Goal: Entertainment & Leisure: Consume media (video, audio)

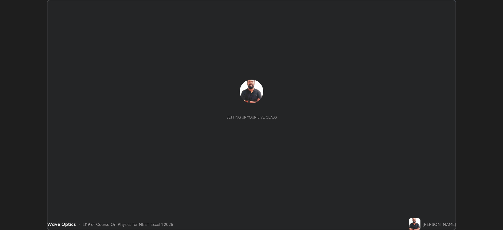
scroll to position [230, 503]
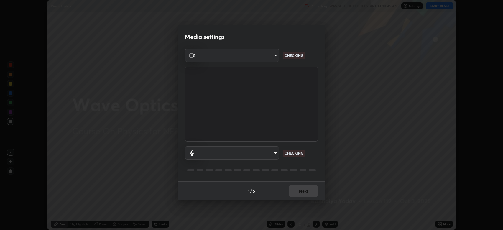
type input "794d03a334ab6cf92daa4269f68d25c817b6d7b5e31d9684855891884d0ab025"
type input "fdb80894c4ebc7df2e002856e42fb67b53546d0361b9f9eb09d9d3152e6861d2"
click at [307, 190] on button "Next" at bounding box center [302, 191] width 29 height 12
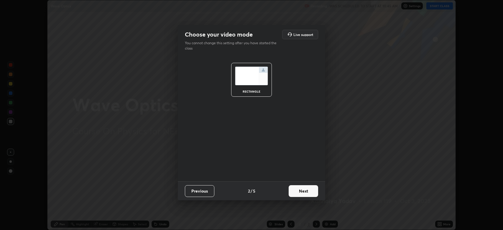
click at [309, 189] on button "Next" at bounding box center [302, 191] width 29 height 12
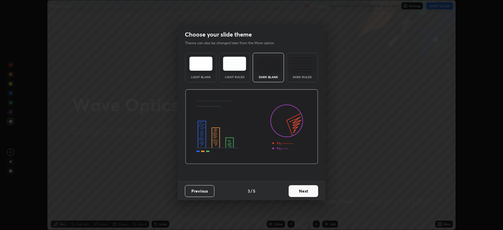
click at [309, 189] on button "Next" at bounding box center [302, 191] width 29 height 12
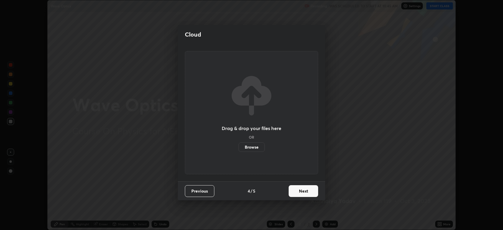
click at [307, 191] on button "Next" at bounding box center [302, 191] width 29 height 12
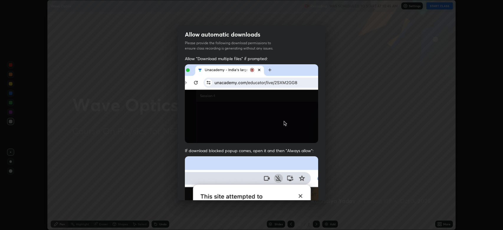
click at [307, 191] on img at bounding box center [251, 220] width 133 height 129
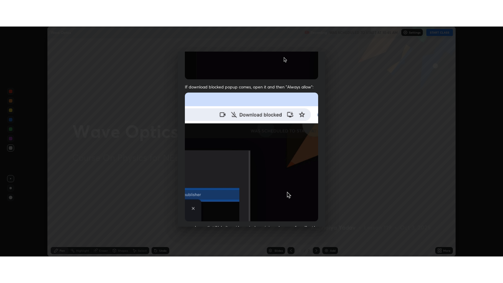
scroll to position [120, 0]
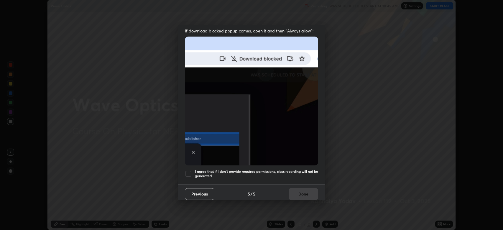
click at [189, 171] on div at bounding box center [188, 173] width 7 height 7
click at [305, 191] on button "Done" at bounding box center [302, 194] width 29 height 12
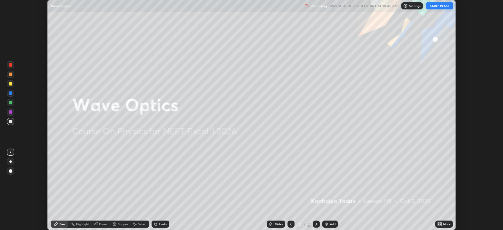
click at [441, 6] on button "START CLASS" at bounding box center [439, 5] width 27 height 7
click at [437, 224] on icon at bounding box center [437, 224] width 1 height 1
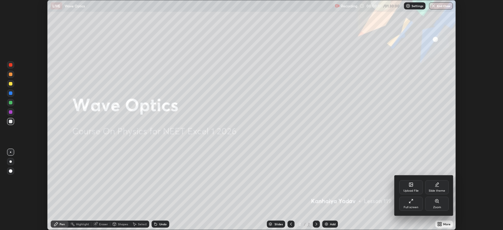
click at [410, 203] on div "Full screen" at bounding box center [411, 204] width 24 height 14
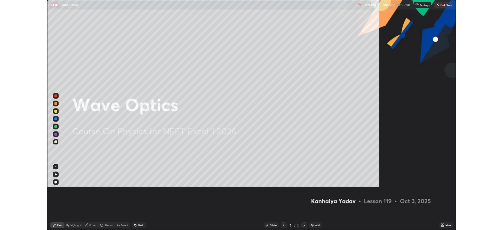
scroll to position [283, 503]
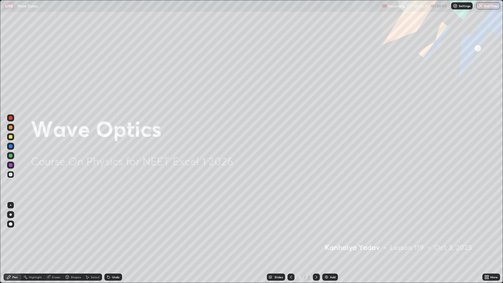
click at [316, 230] on icon at bounding box center [316, 277] width 5 height 5
click at [315, 230] on icon at bounding box center [316, 277] width 5 height 5
click at [326, 230] on img at bounding box center [326, 277] width 5 height 5
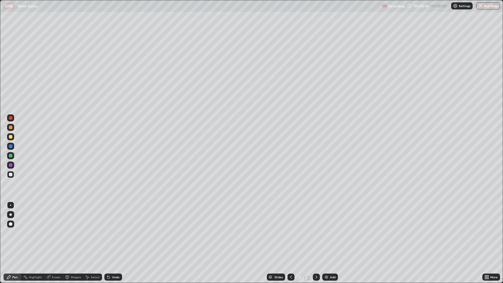
click at [11, 127] on div at bounding box center [11, 128] width 4 height 4
click at [10, 224] on div at bounding box center [11, 224] width 4 height 4
click at [11, 214] on div at bounding box center [10, 214] width 2 height 2
click at [11, 174] on div at bounding box center [11, 175] width 4 height 4
click at [107, 230] on icon at bounding box center [107, 275] width 1 height 1
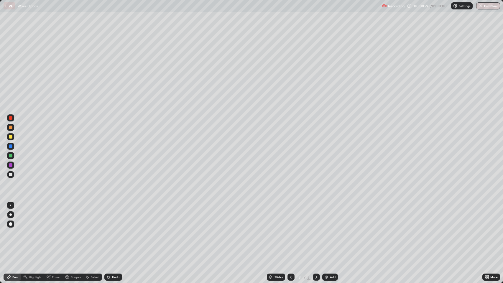
click at [111, 230] on div "Undo" at bounding box center [113, 276] width 18 height 7
click at [112, 230] on div "Undo" at bounding box center [115, 276] width 7 height 3
click at [115, 230] on div "Undo" at bounding box center [115, 276] width 7 height 3
click at [116, 230] on div "Undo" at bounding box center [113, 276] width 18 height 7
click at [314, 230] on icon at bounding box center [316, 277] width 5 height 5
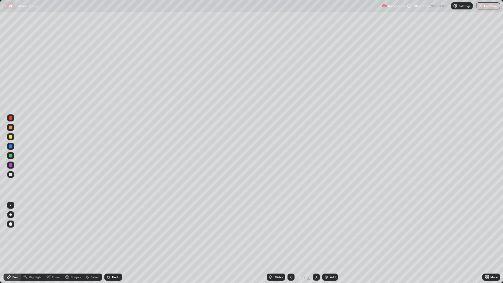
click at [315, 230] on icon at bounding box center [316, 277] width 5 height 5
click at [316, 230] on icon at bounding box center [316, 277] width 5 height 5
click at [316, 230] on icon at bounding box center [316, 276] width 2 height 3
click at [316, 230] on icon at bounding box center [316, 277] width 5 height 5
click at [317, 230] on icon at bounding box center [316, 277] width 5 height 5
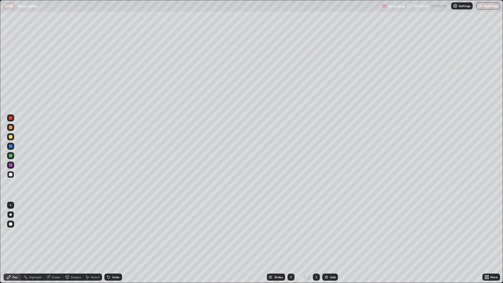
click at [316, 230] on icon at bounding box center [316, 277] width 5 height 5
click at [326, 230] on img at bounding box center [326, 277] width 5 height 5
click at [11, 128] on div at bounding box center [11, 128] width 4 height 4
click at [11, 175] on div at bounding box center [11, 175] width 4 height 4
click at [52, 230] on div "Eraser" at bounding box center [53, 276] width 19 height 7
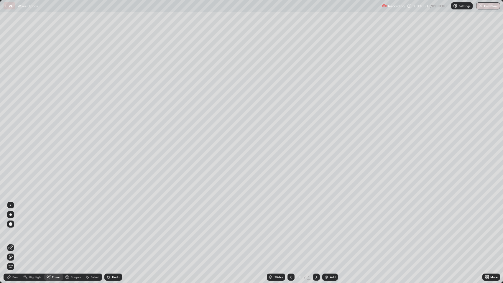
click at [12, 230] on div "Pen" at bounding box center [14, 276] width 5 height 3
click at [55, 230] on div "Eraser" at bounding box center [56, 276] width 9 height 3
click at [14, 230] on div "Pen" at bounding box center [14, 276] width 5 height 3
click at [52, 230] on div "Eraser" at bounding box center [53, 276] width 19 height 7
click at [13, 230] on div "Pen" at bounding box center [14, 276] width 5 height 3
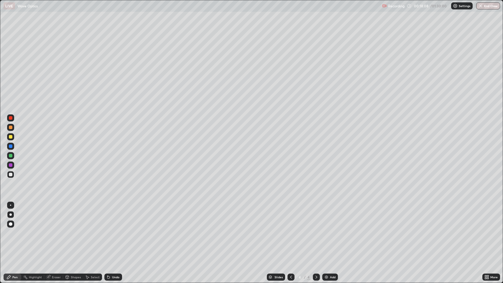
click at [316, 230] on icon at bounding box center [316, 277] width 5 height 5
click at [314, 230] on icon at bounding box center [316, 277] width 5 height 5
click at [316, 230] on icon at bounding box center [316, 277] width 5 height 5
click at [325, 230] on img at bounding box center [326, 277] width 5 height 5
click at [11, 137] on div at bounding box center [11, 137] width 4 height 4
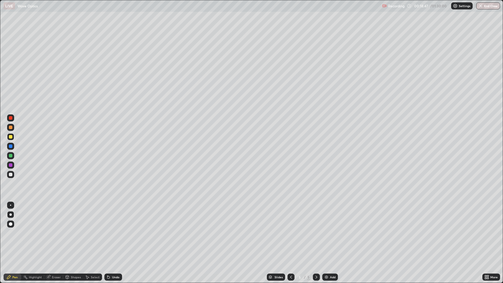
click at [11, 175] on div at bounding box center [11, 175] width 4 height 4
click at [11, 137] on div at bounding box center [11, 137] width 4 height 4
click at [12, 166] on div at bounding box center [11, 165] width 4 height 4
click at [11, 175] on div at bounding box center [11, 175] width 4 height 4
click at [316, 230] on icon at bounding box center [316, 277] width 5 height 5
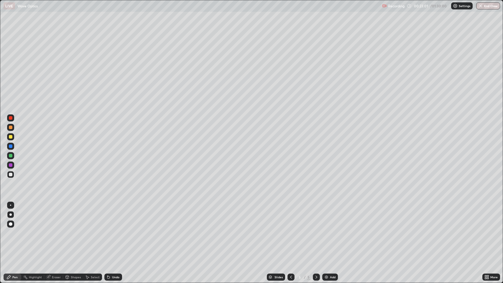
click at [316, 230] on icon at bounding box center [316, 277] width 5 height 5
click at [327, 230] on img at bounding box center [326, 277] width 5 height 5
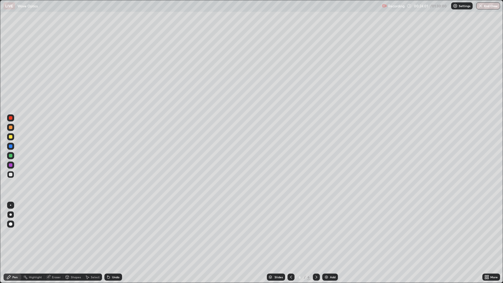
click at [55, 230] on div "Eraser" at bounding box center [56, 276] width 9 height 3
click at [15, 230] on div "Pen" at bounding box center [14, 276] width 5 height 3
click at [52, 230] on div "Eraser" at bounding box center [56, 276] width 9 height 3
click at [15, 230] on div "Pen" at bounding box center [14, 276] width 5 height 3
click at [108, 230] on icon at bounding box center [108, 277] width 2 height 2
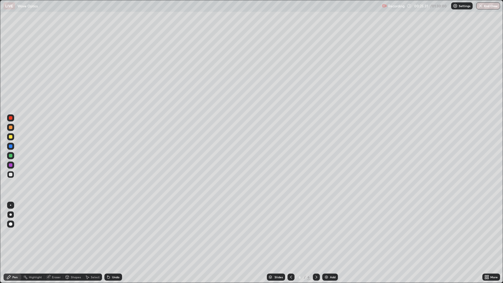
click at [111, 230] on div "Undo" at bounding box center [113, 276] width 18 height 7
click at [315, 230] on icon at bounding box center [316, 277] width 5 height 5
click at [325, 230] on img at bounding box center [326, 277] width 5 height 5
click at [314, 230] on icon at bounding box center [316, 277] width 5 height 5
click at [325, 230] on img at bounding box center [326, 277] width 5 height 5
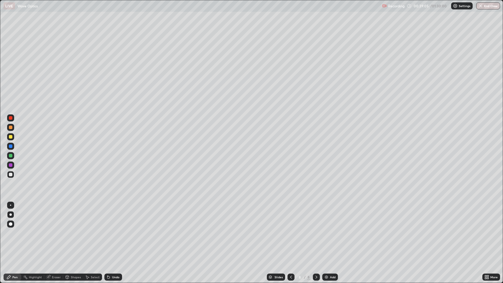
click at [113, 230] on div "Undo" at bounding box center [115, 276] width 7 height 3
click at [114, 230] on div "Undo" at bounding box center [115, 276] width 7 height 3
click at [115, 230] on div "Undo" at bounding box center [115, 276] width 7 height 3
click at [11, 127] on div at bounding box center [11, 128] width 4 height 4
click at [10, 224] on div at bounding box center [11, 224] width 4 height 4
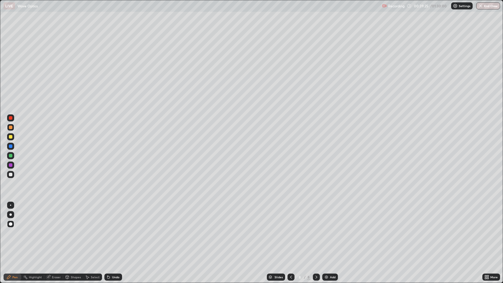
click at [11, 215] on div at bounding box center [10, 214] width 2 height 2
click at [11, 146] on div at bounding box center [11, 146] width 4 height 4
click at [112, 230] on div "Undo" at bounding box center [115, 276] width 7 height 3
click at [75, 230] on div "Shapes" at bounding box center [76, 276] width 10 height 3
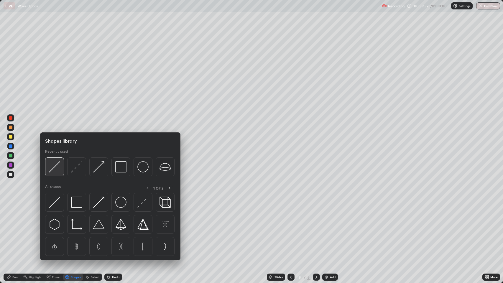
click at [53, 166] on img at bounding box center [54, 166] width 11 height 11
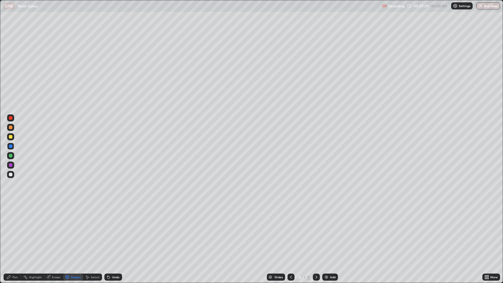
click at [108, 230] on icon at bounding box center [108, 277] width 2 height 2
click at [10, 173] on div at bounding box center [11, 175] width 4 height 4
click at [70, 230] on div "Shapes" at bounding box center [73, 276] width 20 height 7
click at [112, 230] on div "Undo" at bounding box center [113, 276] width 18 height 7
click at [12, 230] on div "Pen" at bounding box center [13, 276] width 18 height 7
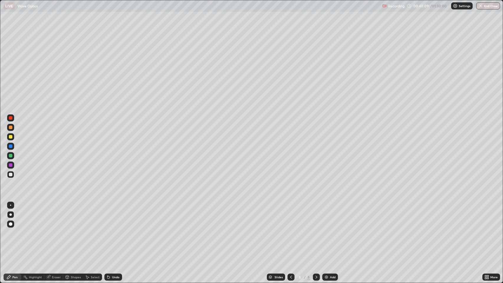
click at [112, 230] on div "Undo" at bounding box center [115, 276] width 7 height 3
click at [11, 230] on icon at bounding box center [8, 277] width 5 height 5
click at [77, 230] on div "Shapes" at bounding box center [76, 276] width 10 height 3
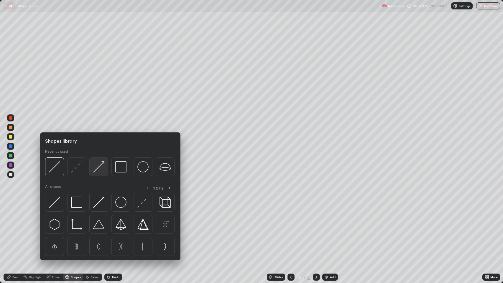
click at [98, 165] on img at bounding box center [98, 166] width 11 height 11
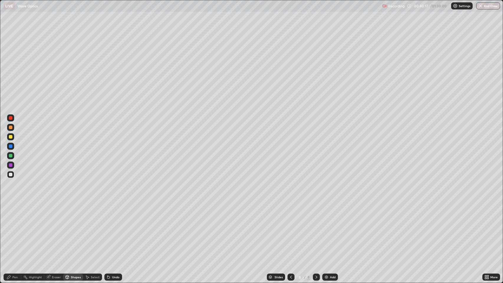
click at [11, 136] on div at bounding box center [11, 137] width 4 height 4
click at [10, 174] on div at bounding box center [11, 175] width 4 height 4
click at [13, 230] on div "Pen" at bounding box center [14, 276] width 5 height 3
click at [114, 230] on div "Undo" at bounding box center [115, 276] width 7 height 3
click at [11, 164] on div at bounding box center [11, 165] width 4 height 4
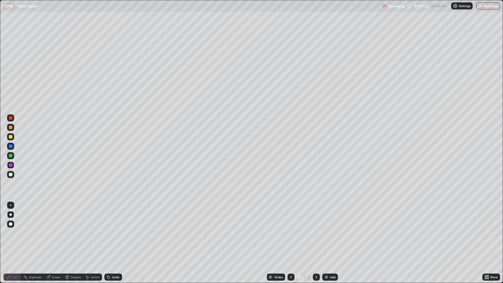
click at [73, 230] on div "Shapes" at bounding box center [76, 276] width 10 height 3
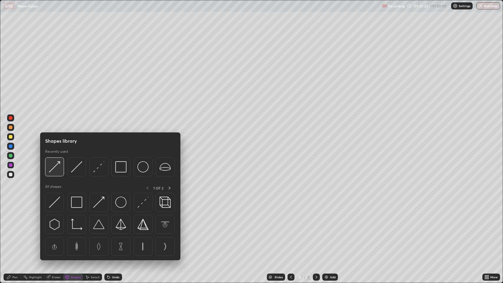
click at [57, 167] on img at bounding box center [54, 166] width 11 height 11
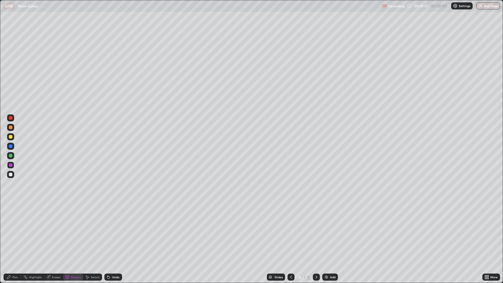
click at [114, 230] on div "Undo" at bounding box center [115, 276] width 7 height 3
click at [74, 230] on div "Shapes" at bounding box center [76, 276] width 10 height 3
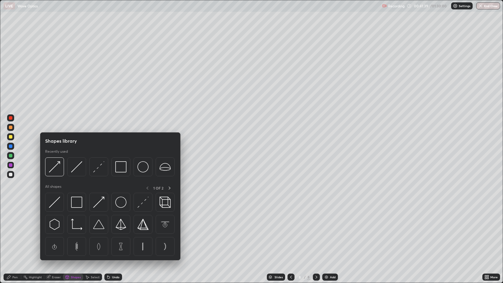
click at [98, 169] on img at bounding box center [98, 166] width 11 height 11
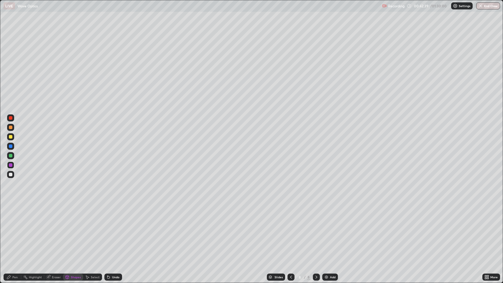
click at [14, 230] on div "Pen" at bounding box center [14, 276] width 5 height 3
click at [109, 230] on icon at bounding box center [108, 277] width 5 height 5
click at [108, 230] on icon at bounding box center [108, 277] width 2 height 2
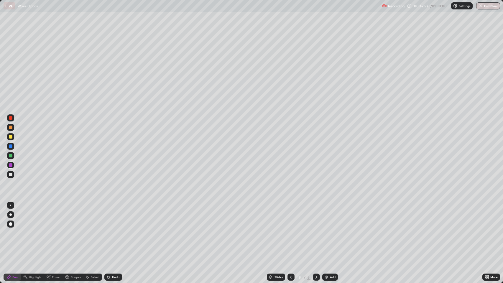
click at [108, 230] on icon at bounding box center [108, 277] width 2 height 2
click at [110, 230] on div "Undo" at bounding box center [113, 276] width 18 height 7
click at [108, 230] on icon at bounding box center [108, 277] width 2 height 2
click at [10, 173] on div at bounding box center [11, 175] width 4 height 4
click at [316, 230] on icon at bounding box center [316, 277] width 5 height 5
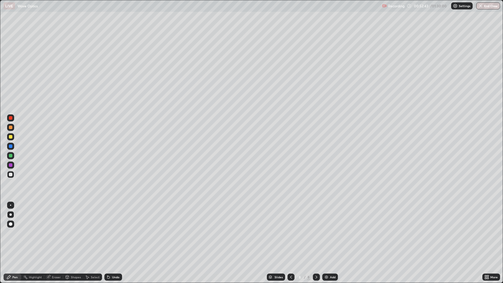
click at [316, 230] on icon at bounding box center [316, 277] width 5 height 5
click at [327, 230] on img at bounding box center [326, 277] width 5 height 5
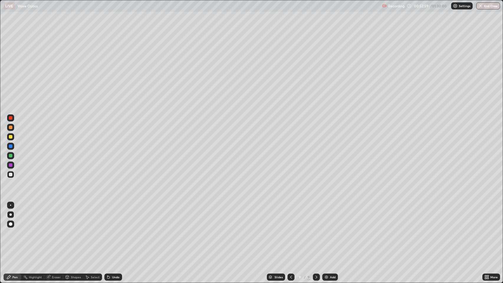
click at [112, 230] on div "Undo" at bounding box center [115, 276] width 7 height 3
click at [113, 230] on div "Undo" at bounding box center [115, 276] width 7 height 3
click at [115, 230] on div "Undo" at bounding box center [115, 276] width 7 height 3
click at [116, 230] on div "Undo" at bounding box center [115, 276] width 7 height 3
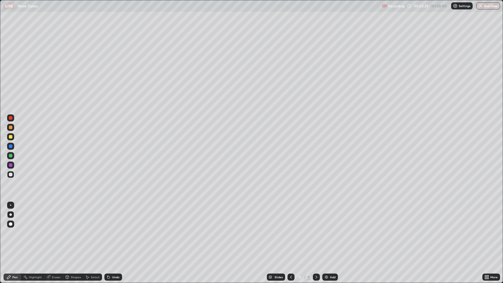
click at [116, 230] on div "Undo" at bounding box center [115, 276] width 7 height 3
click at [115, 230] on div "Undo" at bounding box center [115, 276] width 7 height 3
click at [114, 230] on div "Undo" at bounding box center [115, 276] width 7 height 3
click at [113, 230] on div "Undo" at bounding box center [115, 276] width 7 height 3
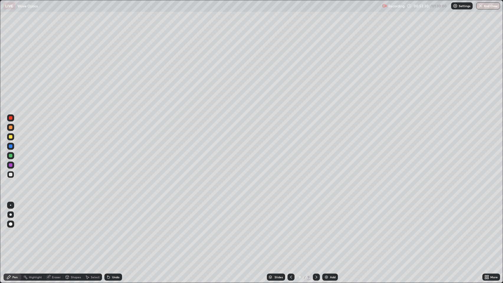
click at [115, 230] on div "Undo" at bounding box center [115, 276] width 7 height 3
click at [114, 230] on div "Undo" at bounding box center [115, 276] width 7 height 3
click at [115, 230] on div "Undo" at bounding box center [115, 276] width 7 height 3
click at [116, 230] on div "Undo" at bounding box center [115, 276] width 7 height 3
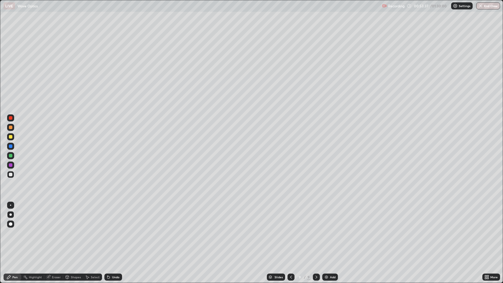
click at [113, 230] on div "Undo" at bounding box center [115, 276] width 7 height 3
click at [108, 230] on icon at bounding box center [108, 277] width 2 height 2
click at [316, 230] on icon at bounding box center [316, 277] width 5 height 5
click at [314, 230] on icon at bounding box center [316, 277] width 5 height 5
click at [325, 230] on img at bounding box center [326, 277] width 5 height 5
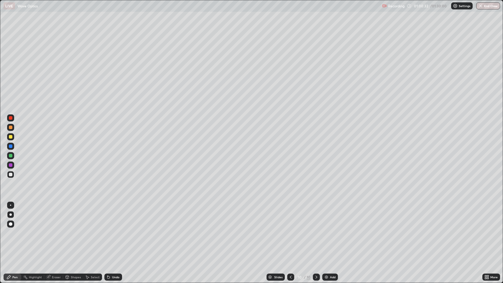
click at [12, 128] on div at bounding box center [11, 128] width 4 height 4
click at [11, 176] on div at bounding box center [11, 175] width 4 height 4
click at [12, 127] on div at bounding box center [11, 128] width 4 height 4
click at [117, 230] on div "Undo" at bounding box center [115, 276] width 7 height 3
click at [114, 230] on div "Undo" at bounding box center [115, 276] width 7 height 3
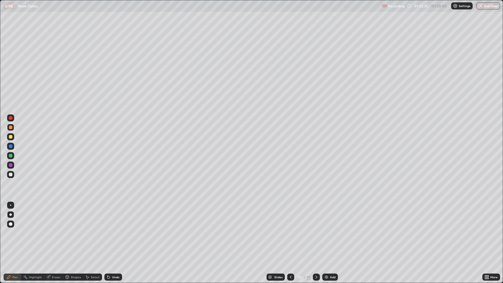
click at [11, 146] on div at bounding box center [11, 146] width 4 height 4
click at [11, 156] on div at bounding box center [11, 156] width 4 height 4
click at [12, 166] on div at bounding box center [11, 165] width 4 height 4
click at [314, 230] on icon at bounding box center [316, 277] width 5 height 5
click at [315, 230] on icon at bounding box center [316, 277] width 5 height 5
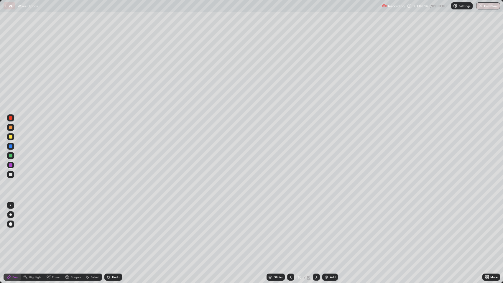
click at [325, 230] on img at bounding box center [326, 277] width 5 height 5
click at [110, 230] on div "Undo" at bounding box center [113, 276] width 18 height 7
click at [113, 230] on div "Undo" at bounding box center [113, 276] width 18 height 7
click at [70, 230] on div "Shapes" at bounding box center [73, 276] width 20 height 7
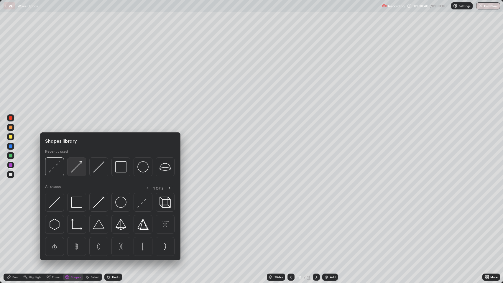
click at [75, 164] on img at bounding box center [76, 166] width 11 height 11
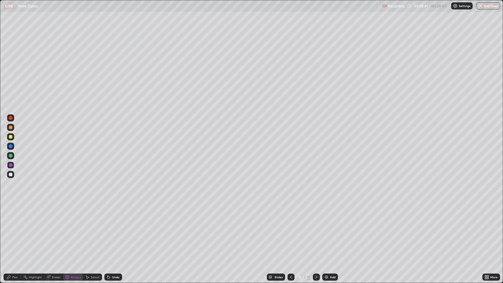
click at [11, 175] on div at bounding box center [11, 175] width 4 height 4
click at [13, 230] on div "Pen" at bounding box center [14, 276] width 5 height 3
click at [113, 230] on div "Undo" at bounding box center [115, 276] width 7 height 3
click at [11, 137] on div at bounding box center [11, 137] width 4 height 4
click at [67, 230] on icon at bounding box center [67, 278] width 0 height 2
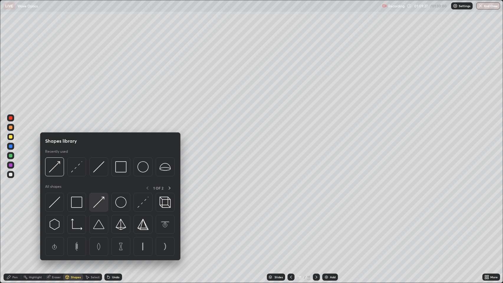
click at [98, 201] on img at bounding box center [98, 202] width 11 height 11
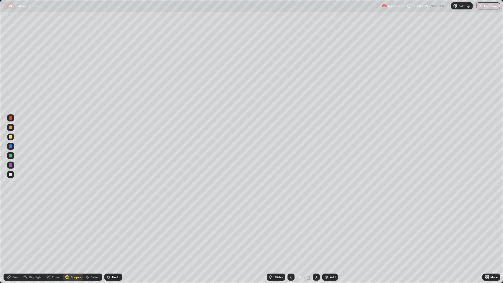
click at [74, 230] on div "Shapes" at bounding box center [76, 276] width 10 height 3
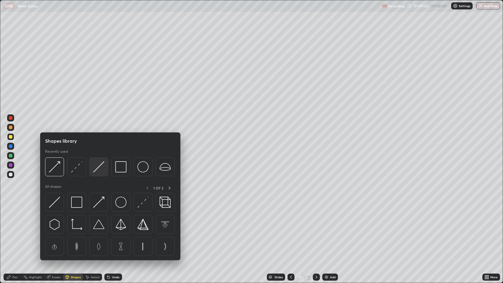
click at [97, 169] on img at bounding box center [98, 166] width 11 height 11
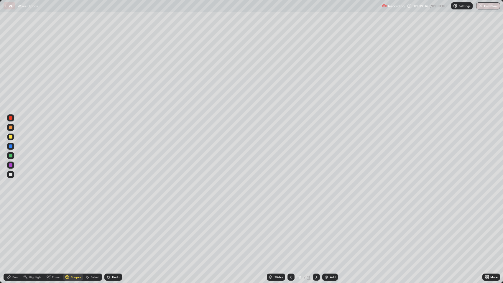
click at [9, 230] on icon at bounding box center [9, 277] width 4 height 4
click at [12, 154] on div at bounding box center [11, 156] width 4 height 4
click at [116, 230] on div "Undo" at bounding box center [115, 276] width 7 height 3
click at [11, 165] on div at bounding box center [11, 165] width 4 height 4
click at [10, 176] on div at bounding box center [11, 175] width 4 height 4
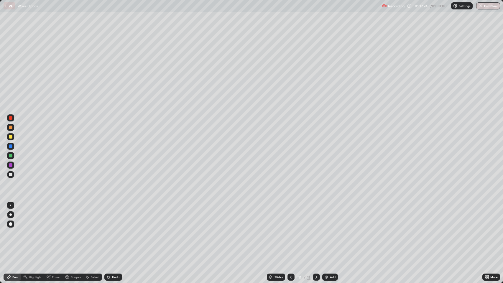
click at [11, 165] on div at bounding box center [11, 165] width 4 height 4
click at [11, 157] on div at bounding box center [11, 156] width 4 height 4
click at [11, 175] on div at bounding box center [11, 175] width 4 height 4
click at [316, 230] on icon at bounding box center [316, 277] width 5 height 5
click at [324, 230] on img at bounding box center [326, 277] width 5 height 5
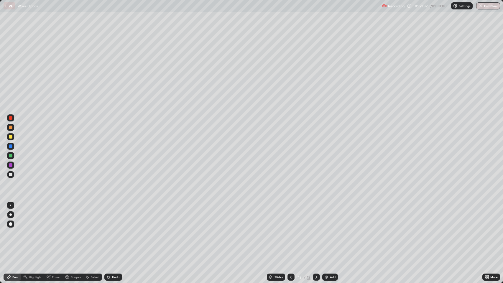
click at [11, 165] on div at bounding box center [11, 165] width 4 height 4
click at [73, 230] on div "Shapes" at bounding box center [76, 276] width 10 height 3
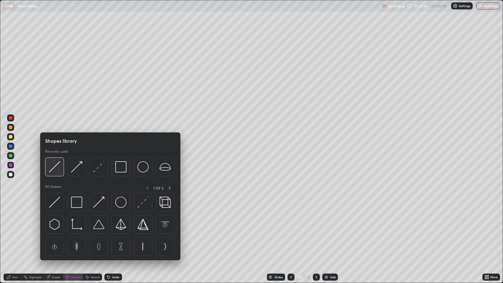
click at [52, 166] on img at bounding box center [54, 166] width 11 height 11
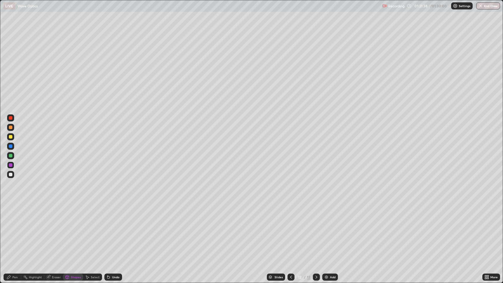
click at [72, 230] on div "Shapes" at bounding box center [76, 276] width 10 height 3
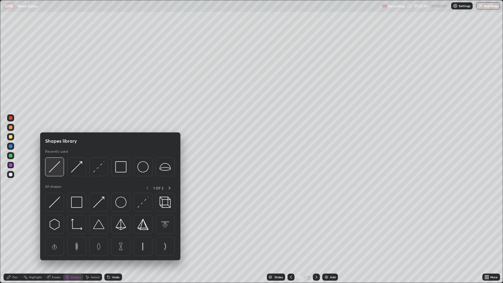
click at [55, 164] on img at bounding box center [54, 166] width 11 height 11
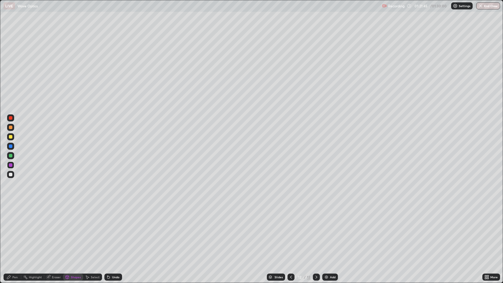
click at [115, 230] on div "Undo" at bounding box center [115, 276] width 7 height 3
click at [12, 137] on div at bounding box center [11, 137] width 4 height 4
click at [112, 230] on div "Undo" at bounding box center [115, 276] width 7 height 3
click at [54, 230] on div "Eraser" at bounding box center [56, 276] width 9 height 3
click at [11, 230] on div "Pen" at bounding box center [13, 276] width 18 height 7
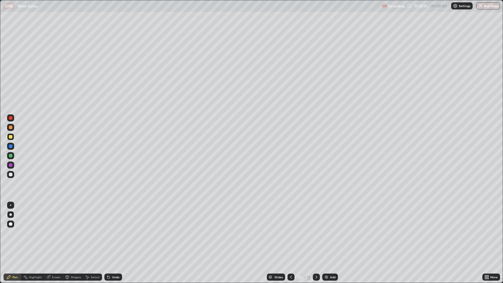
click at [12, 136] on div at bounding box center [11, 137] width 4 height 4
click at [9, 174] on div at bounding box center [11, 175] width 4 height 4
click at [11, 174] on div at bounding box center [11, 175] width 4 height 4
click at [9, 166] on div at bounding box center [11, 165] width 4 height 4
click at [12, 146] on div at bounding box center [11, 146] width 4 height 4
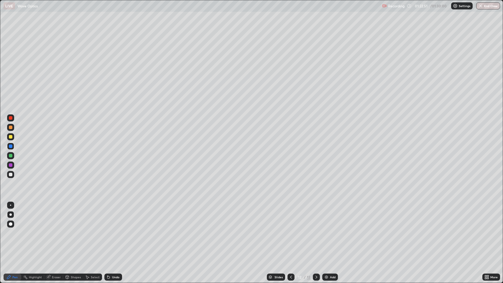
click at [112, 230] on div "Undo" at bounding box center [113, 276] width 18 height 7
click at [69, 230] on icon at bounding box center [67, 277] width 5 height 5
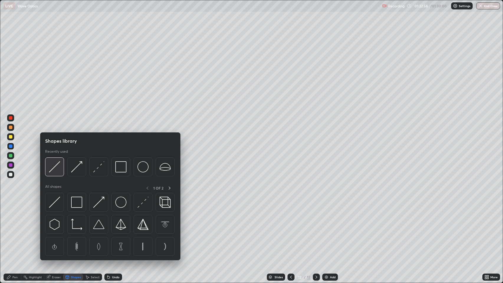
click at [54, 165] on img at bounding box center [54, 166] width 11 height 11
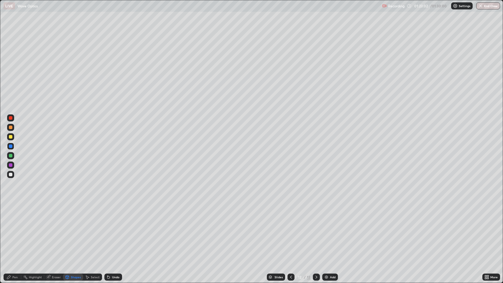
click at [111, 230] on div "Undo" at bounding box center [113, 276] width 18 height 7
click at [11, 137] on div at bounding box center [11, 137] width 4 height 4
click at [11, 166] on div at bounding box center [11, 165] width 4 height 4
click at [70, 230] on div "Shapes" at bounding box center [73, 276] width 20 height 7
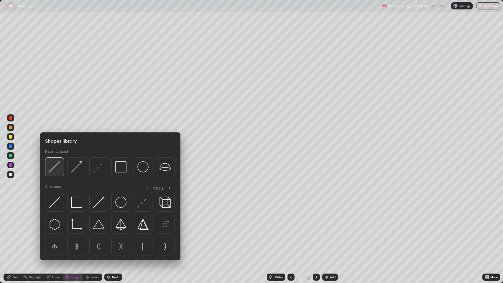
click at [55, 169] on img at bounding box center [54, 166] width 11 height 11
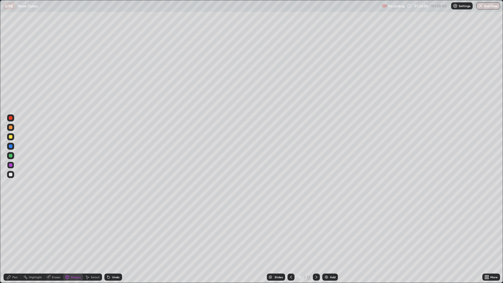
click at [15, 230] on div "Pen" at bounding box center [14, 276] width 5 height 3
click at [11, 166] on div at bounding box center [11, 165] width 4 height 4
click at [52, 230] on div "Eraser" at bounding box center [56, 276] width 9 height 3
click at [13, 230] on div "Pen" at bounding box center [14, 276] width 5 height 3
click at [480, 7] on img "button" at bounding box center [480, 6] width 5 height 5
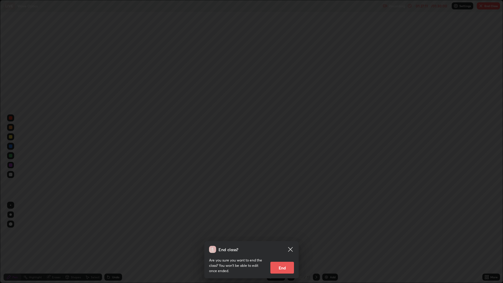
click at [283, 230] on button "End" at bounding box center [282, 268] width 24 height 12
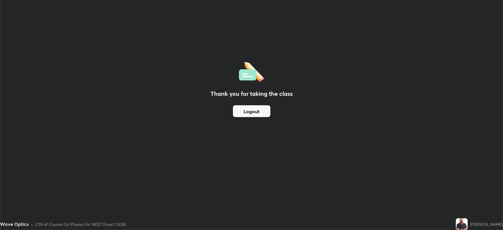
scroll to position [29231, 28958]
